Goal: Navigation & Orientation: Find specific page/section

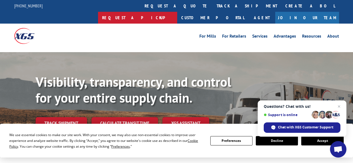
click at [177, 12] on link "Request a pickup" at bounding box center [137, 18] width 79 height 12
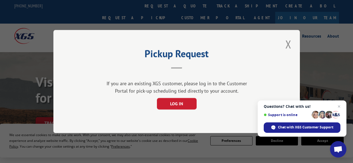
click at [334, 3] on div "Pickup Request If you are an existing XGS customer, please log in to the Custom…" at bounding box center [176, 81] width 353 height 163
click at [327, 5] on div "Pickup Request If you are an existing XGS customer, please log in to the Custom…" at bounding box center [176, 81] width 353 height 163
click at [288, 44] on button "Close modal" at bounding box center [288, 44] width 9 height 15
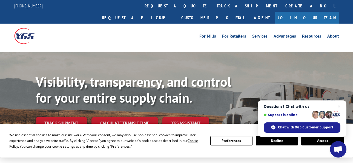
click at [318, 12] on link "Join Our Team" at bounding box center [308, 18] width 64 height 12
